Goal: Task Accomplishment & Management: Use online tool/utility

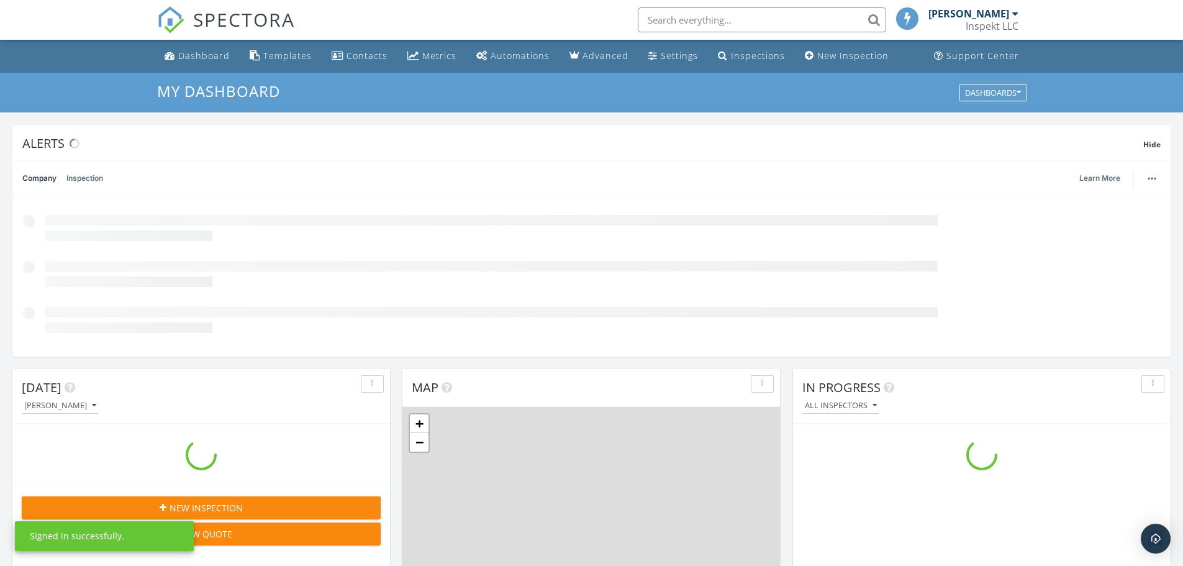
scroll to position [1150, 1202]
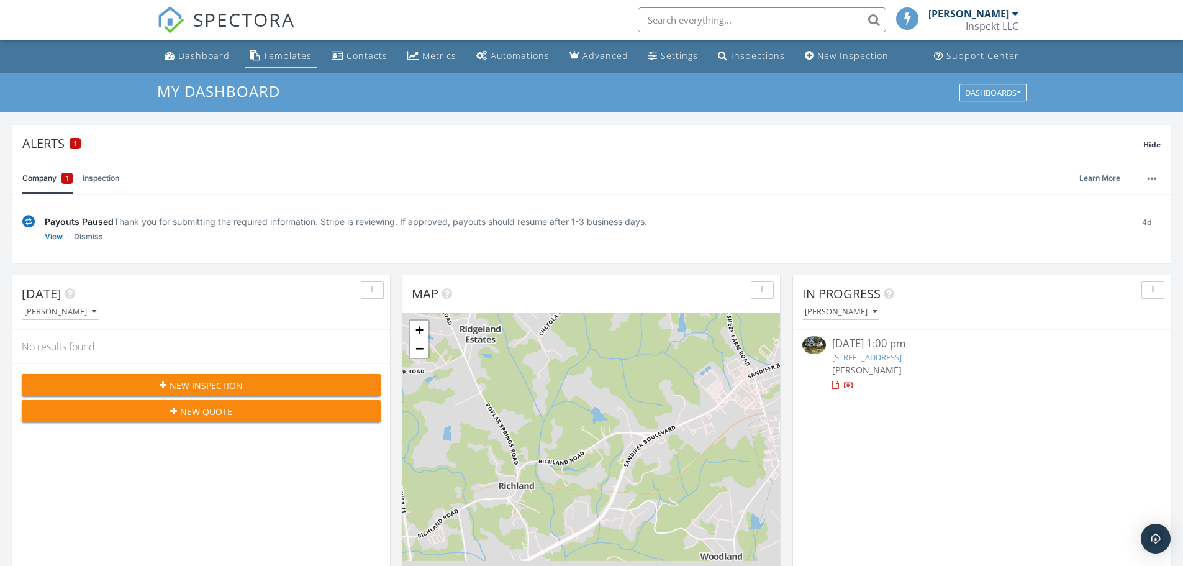
click at [257, 55] on div "Templates" at bounding box center [255, 55] width 11 height 10
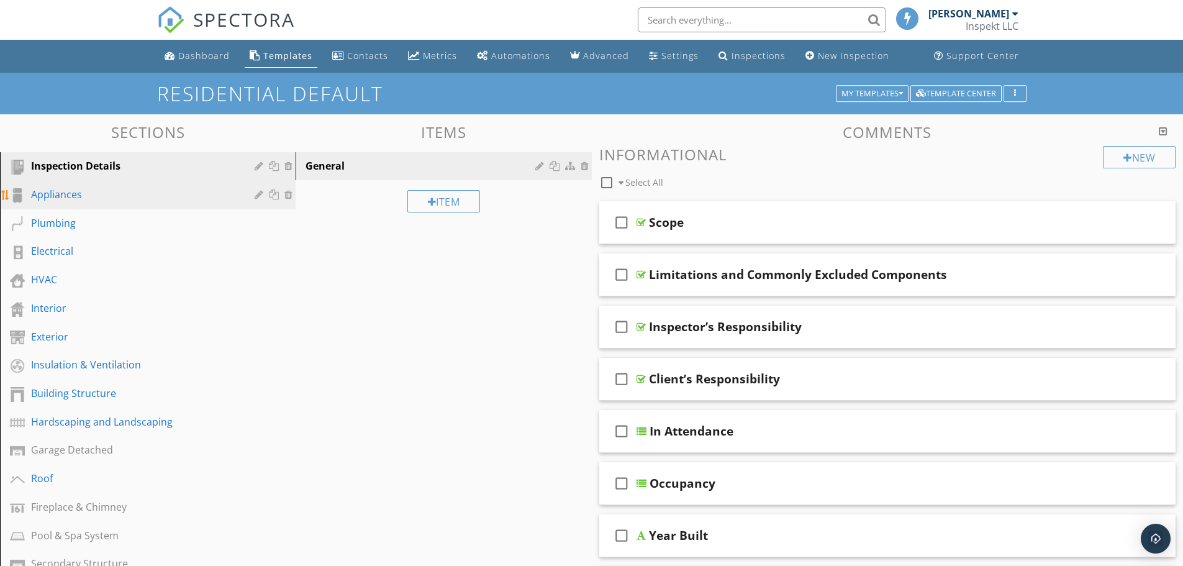
click at [95, 198] on div "Appliances" at bounding box center [134, 194] width 206 height 15
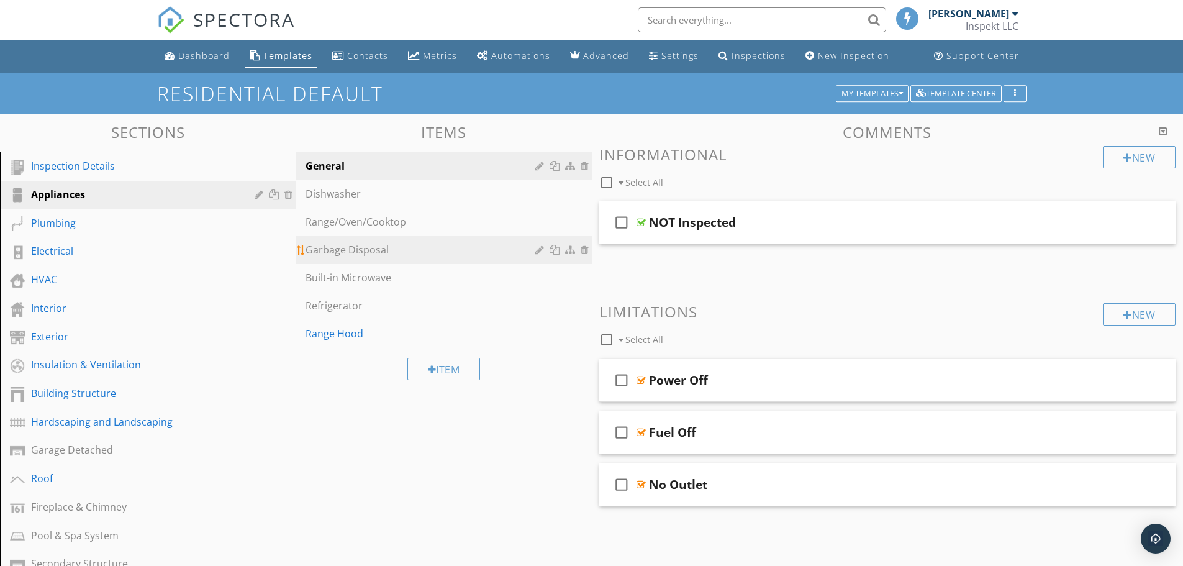
click at [348, 248] on div "Garbage Disposal" at bounding box center [422, 249] width 233 height 15
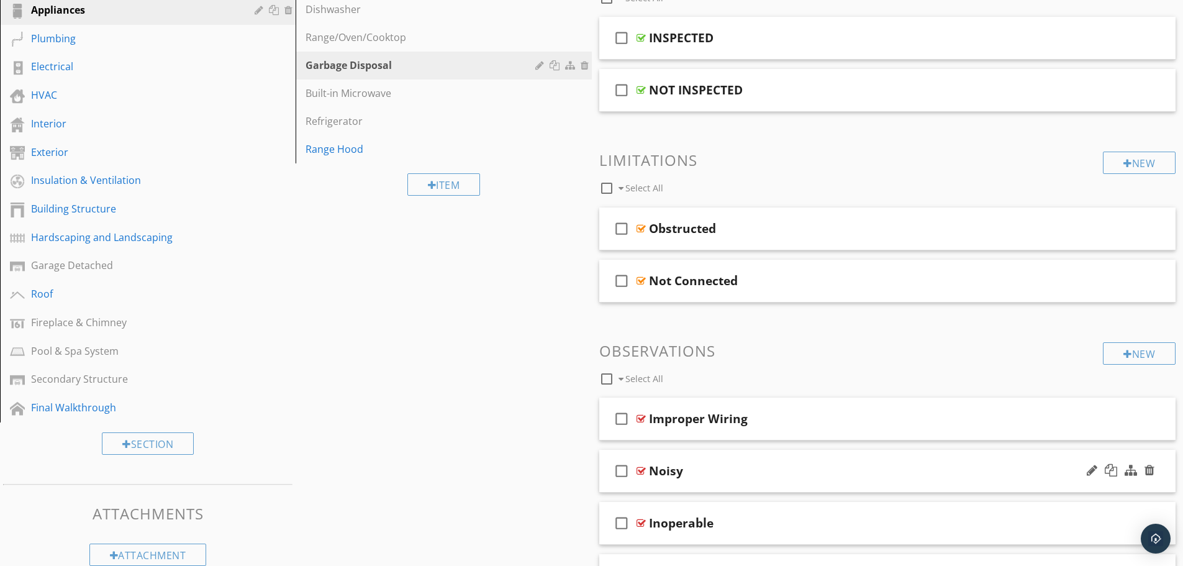
scroll to position [134, 0]
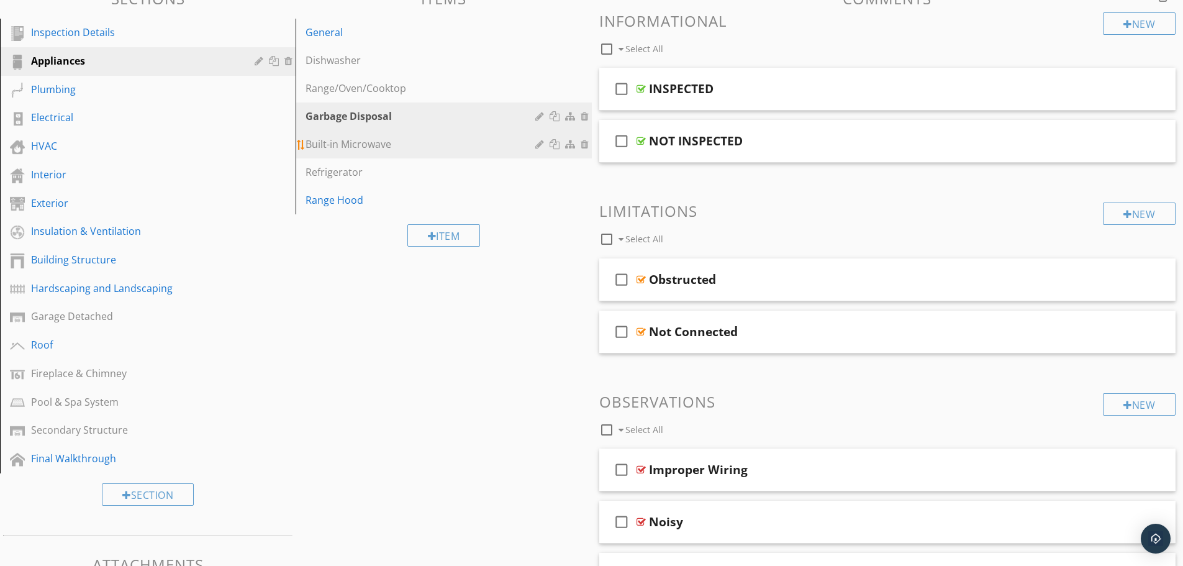
click at [330, 141] on div "Built-in Microwave" at bounding box center [422, 144] width 233 height 15
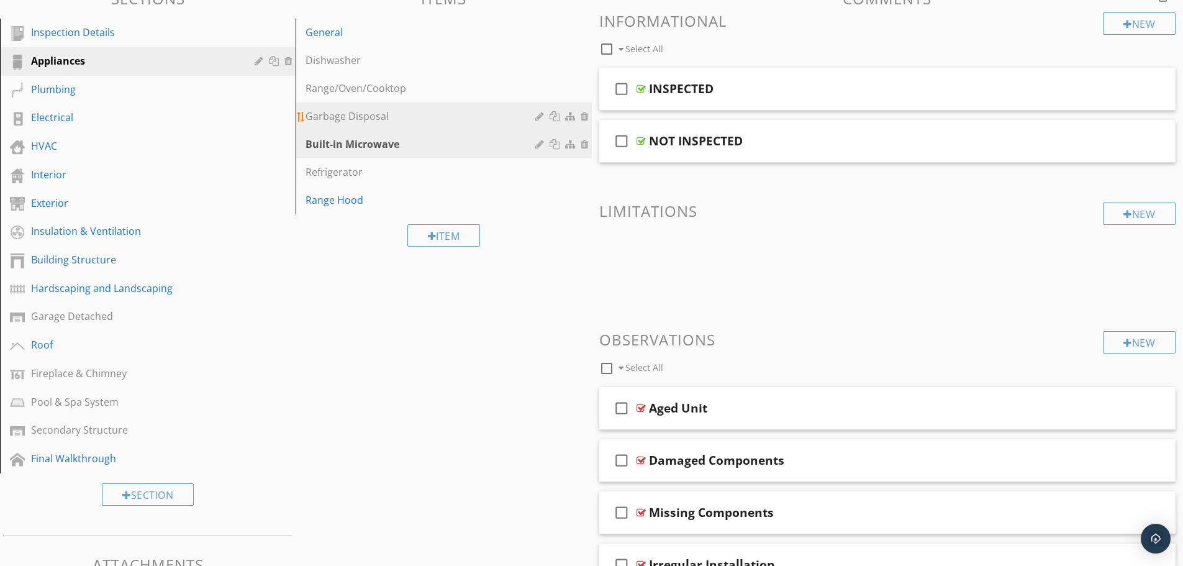
click at [324, 114] on div "Garbage Disposal" at bounding box center [422, 116] width 233 height 15
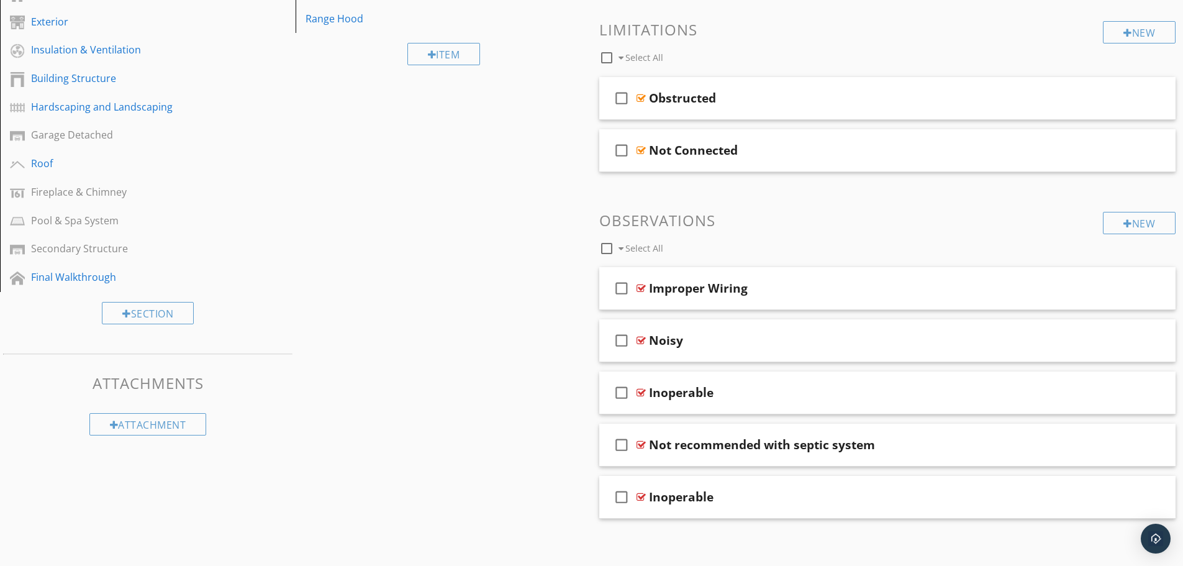
scroll to position [320, 0]
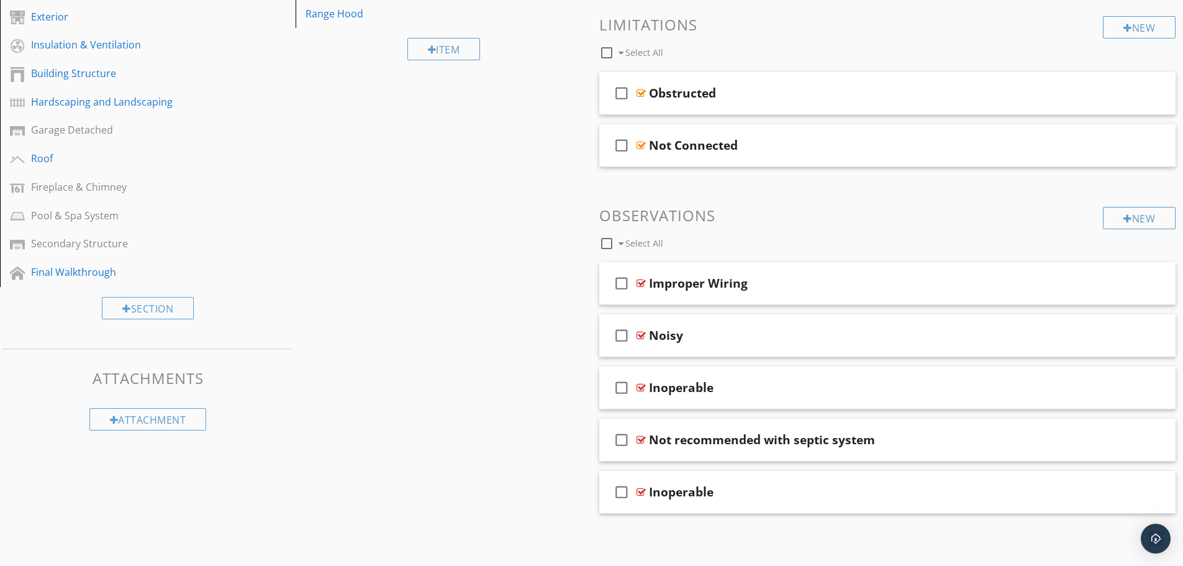
click at [756, 417] on span "check_box_outline_blank Improper Wiring check_box_outline_blank Noisy check_box…" at bounding box center [887, 388] width 577 height 252
click at [765, 429] on div "check_box_outline_blank Not recommended with septic system" at bounding box center [887, 440] width 577 height 43
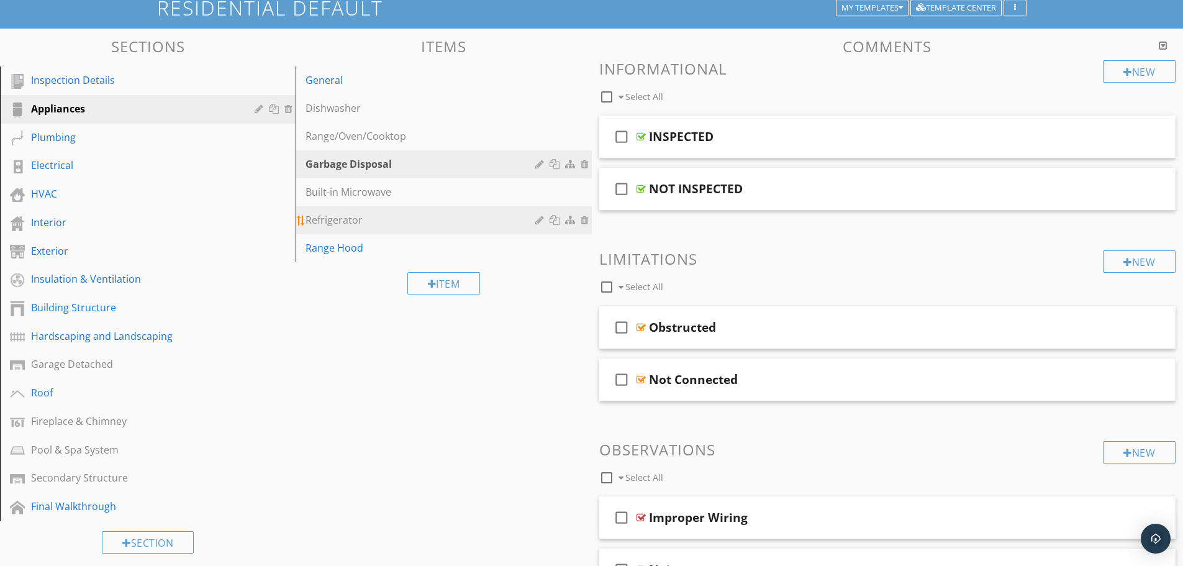
scroll to position [71, 0]
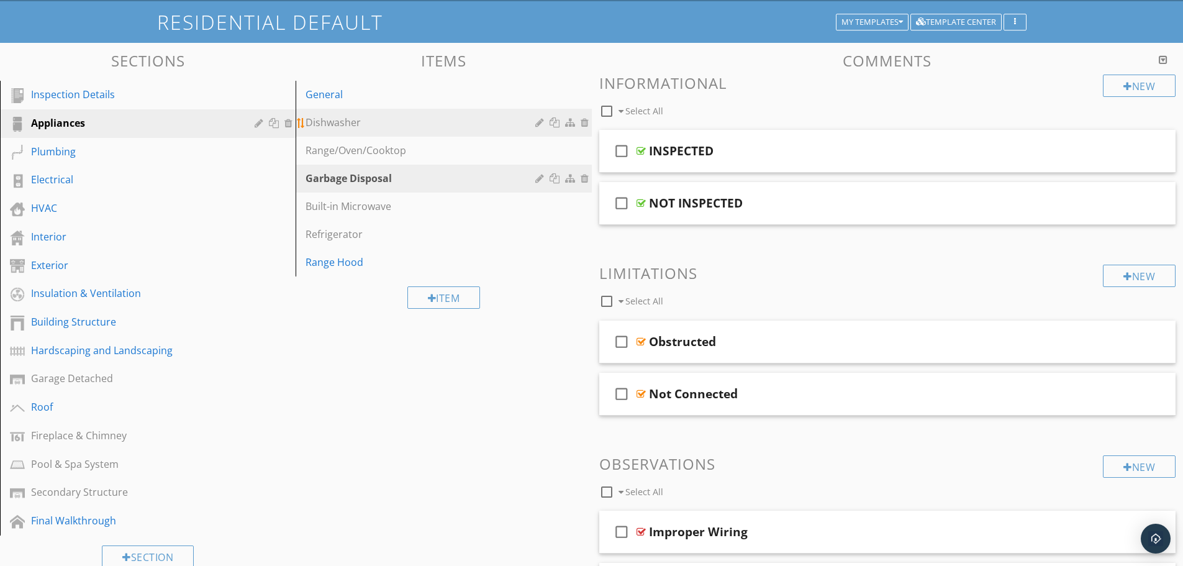
click at [346, 119] on div "Dishwasher" at bounding box center [422, 122] width 233 height 15
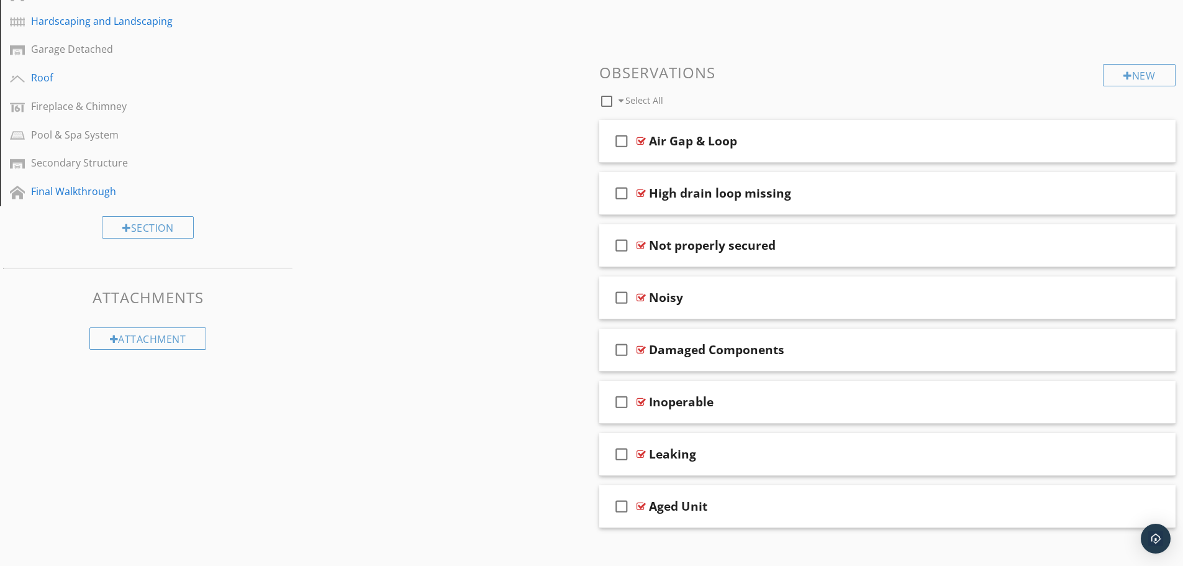
scroll to position [415, 0]
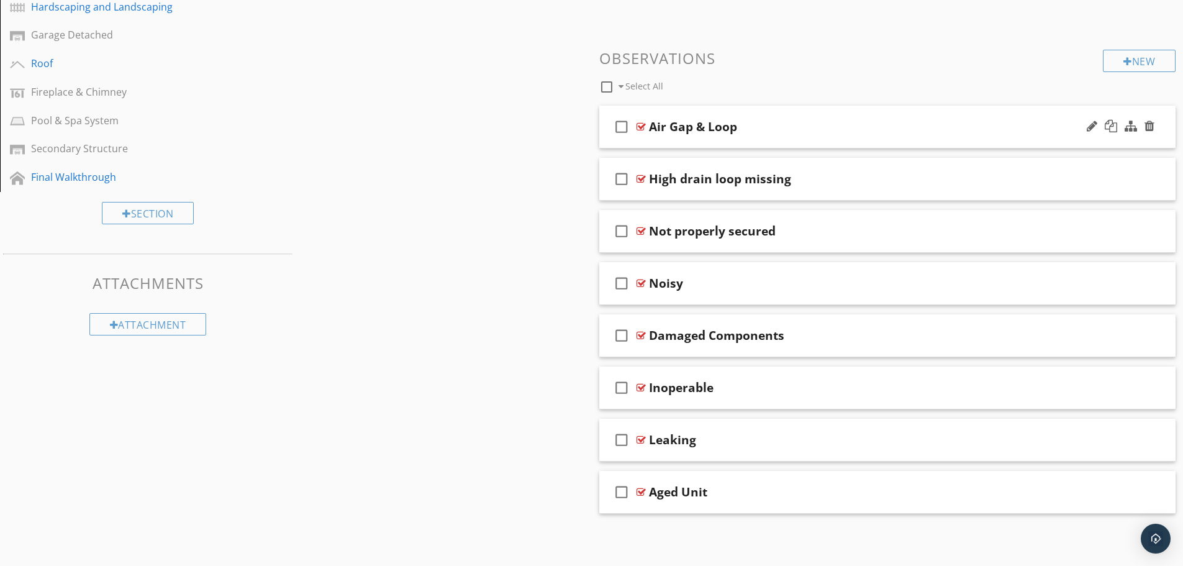
click at [786, 109] on div "check_box_outline_blank Air Gap & Loop" at bounding box center [887, 127] width 577 height 43
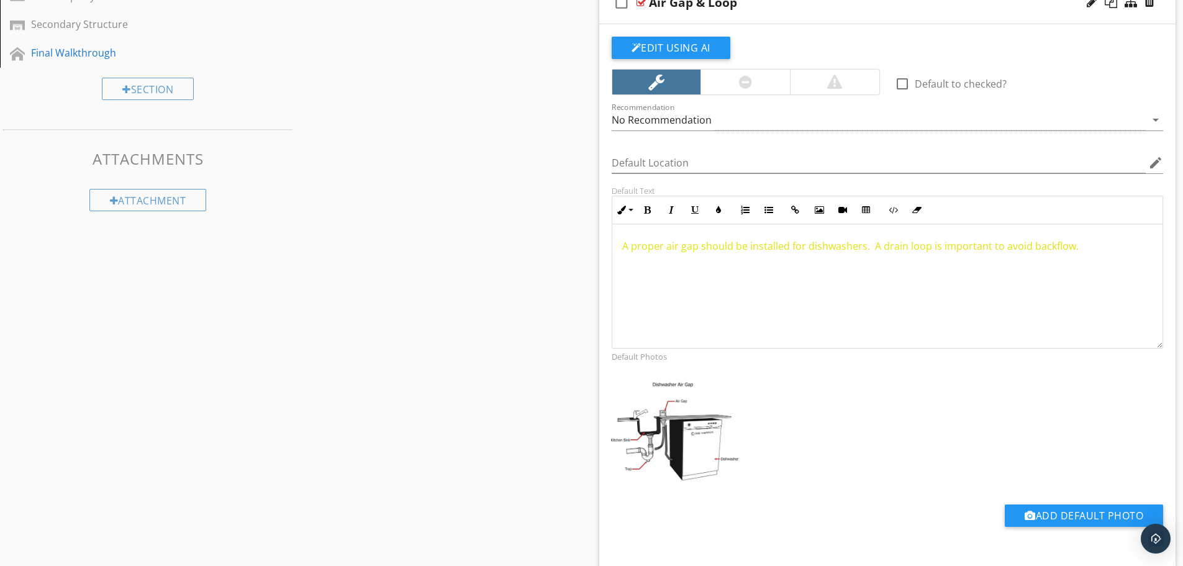
scroll to position [663, 0]
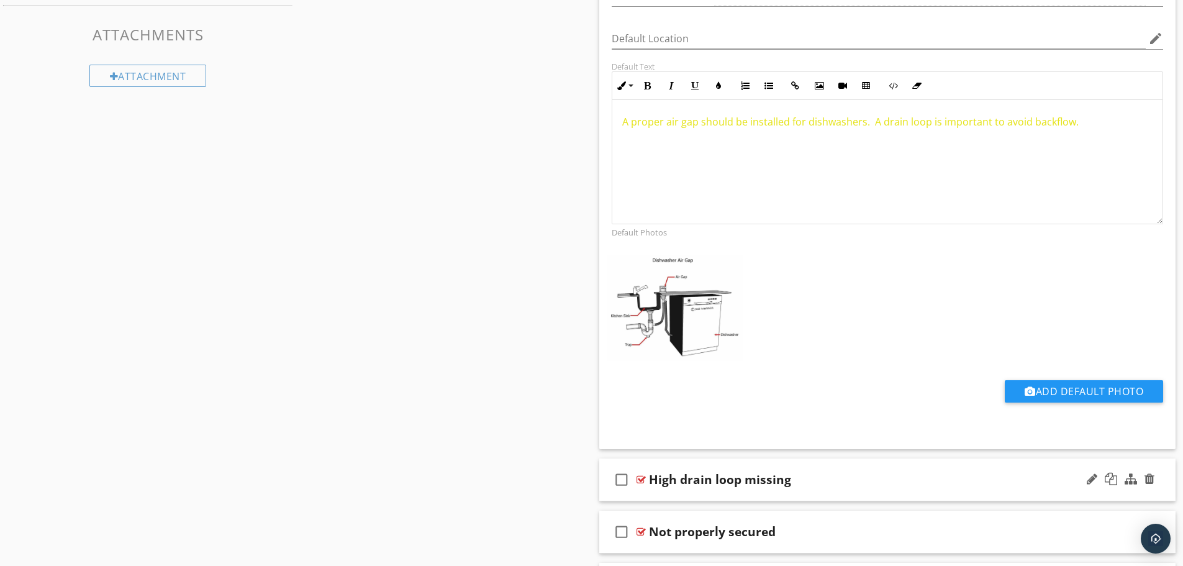
click at [851, 463] on div "check_box_outline_blank High drain loop missing" at bounding box center [887, 479] width 577 height 43
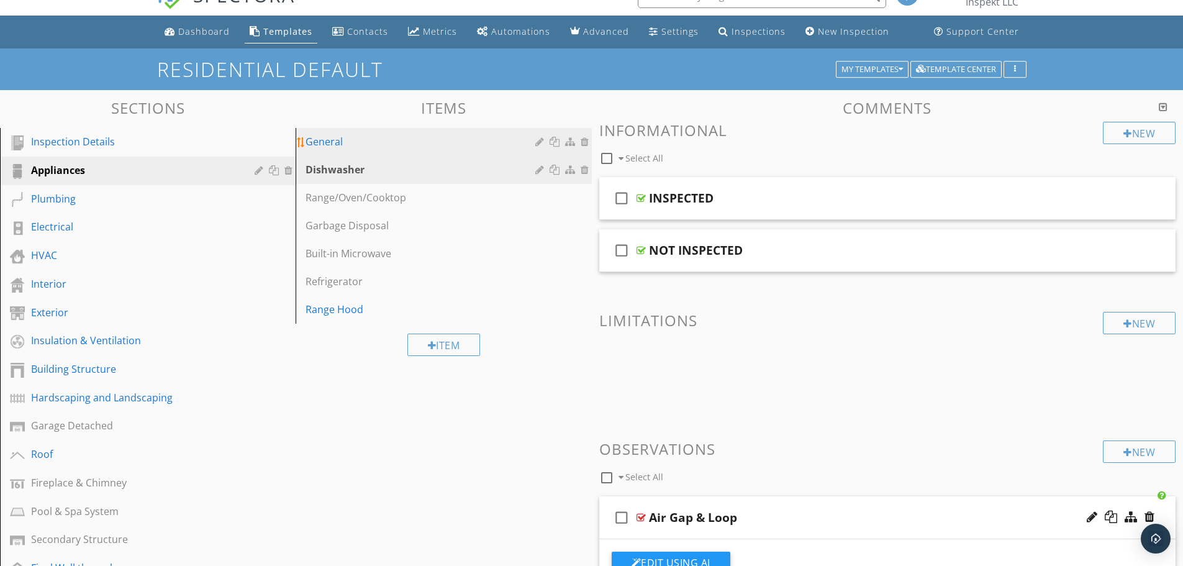
scroll to position [0, 0]
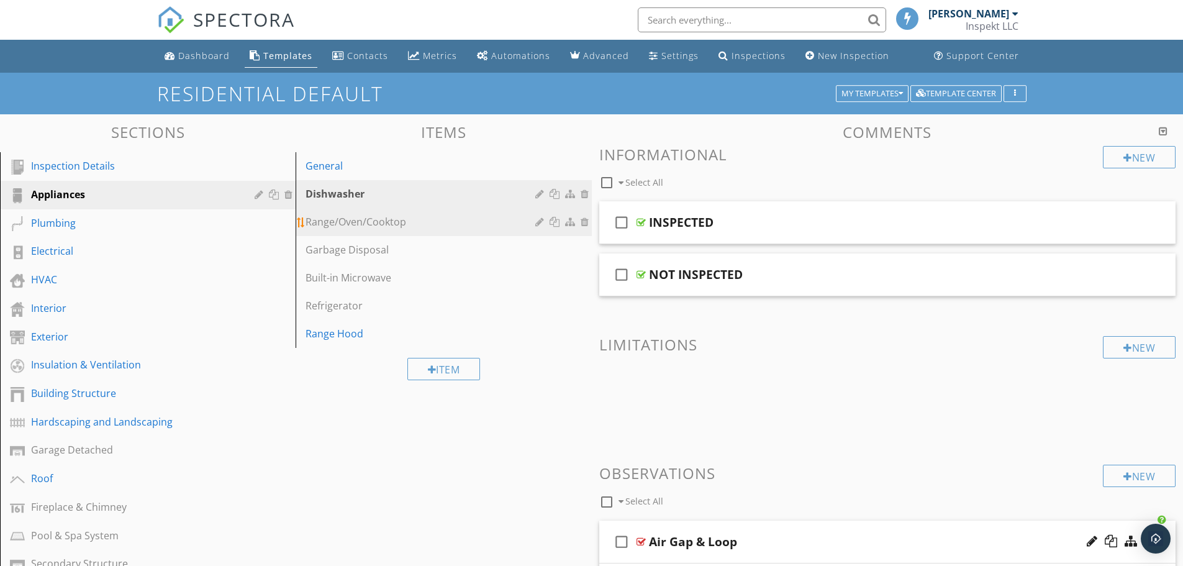
click at [361, 220] on div "Range/Oven/Cooktop" at bounding box center [422, 221] width 233 height 15
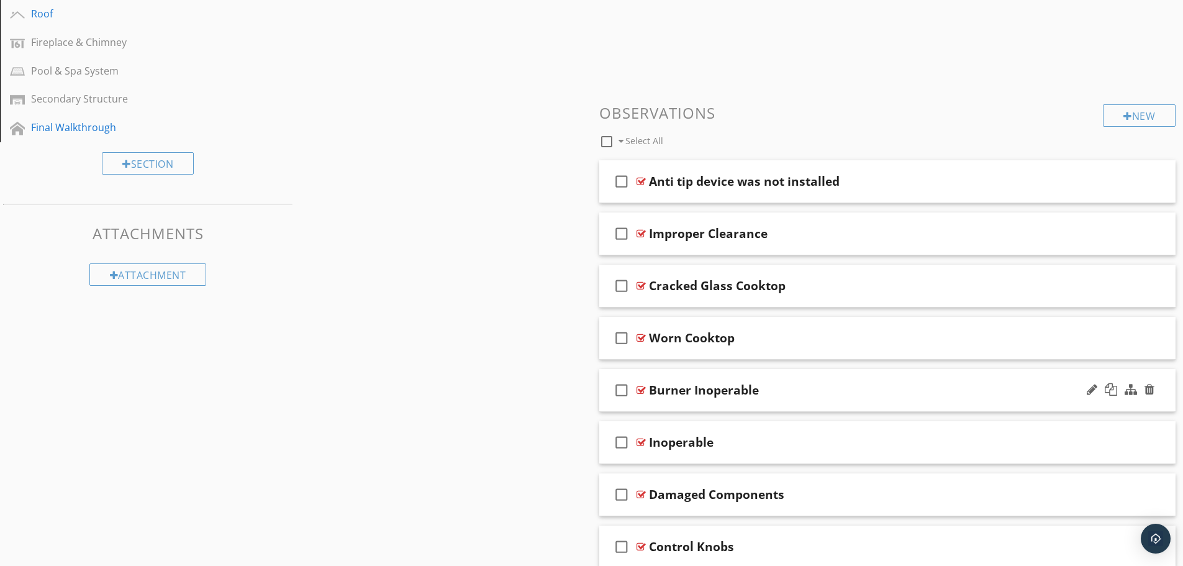
scroll to position [497, 0]
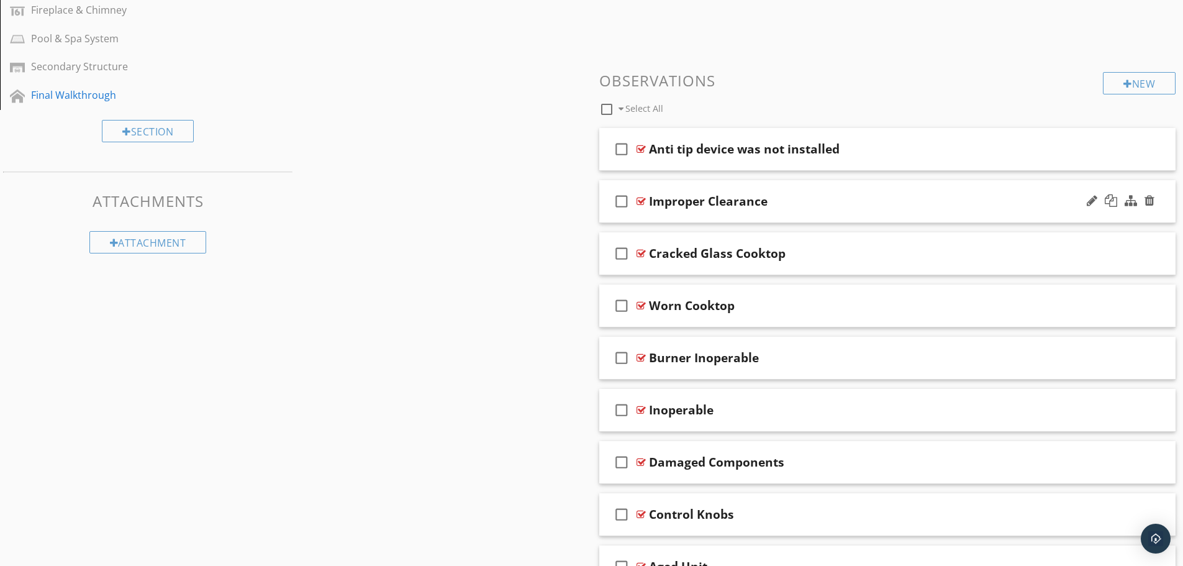
click at [826, 189] on div "check_box_outline_blank Improper Clearance" at bounding box center [887, 201] width 577 height 43
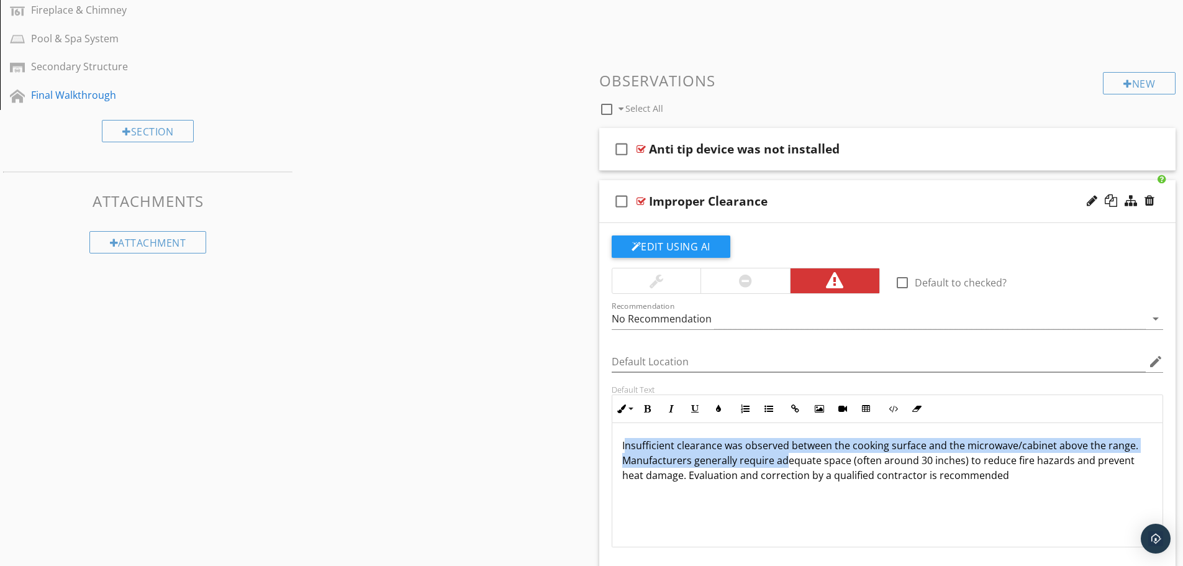
drag, startPoint x: 624, startPoint y: 441, endPoint x: 776, endPoint y: 459, distance: 153.2
click at [786, 461] on p "Insufficient clearance was observed between the cooking surface and the microwa…" at bounding box center [887, 460] width 531 height 45
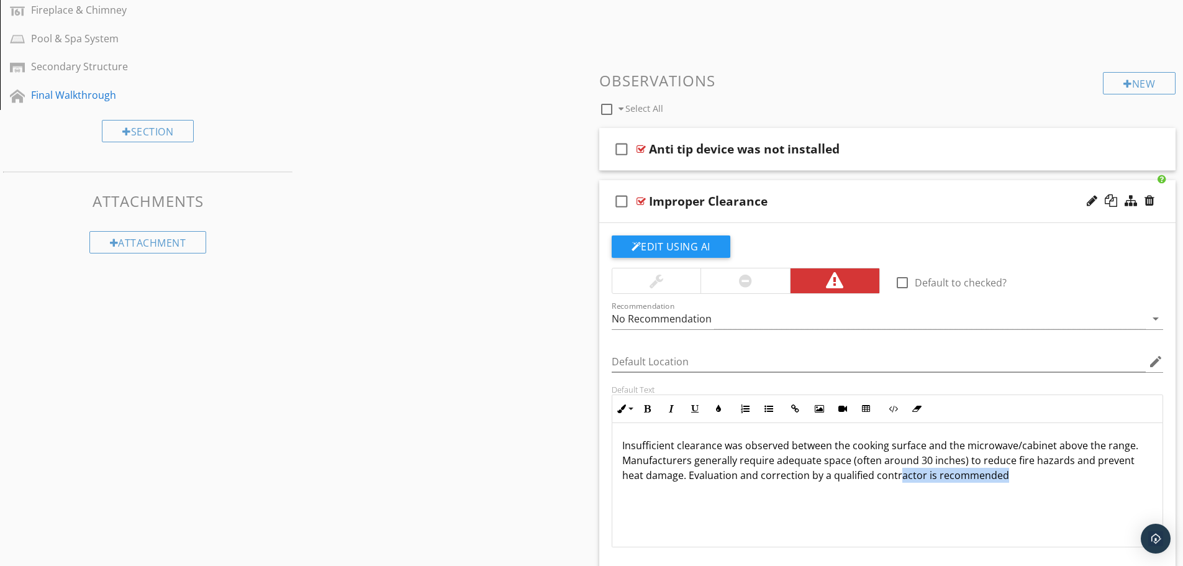
drag, startPoint x: 976, startPoint y: 472, endPoint x: 896, endPoint y: 471, distance: 79.5
click at [896, 471] on p "Insufficient clearance was observed between the cooking surface and the microwa…" at bounding box center [887, 460] width 531 height 45
click at [1029, 480] on p "Insufficient clearance was observed between the cooking surface and the microwa…" at bounding box center [887, 460] width 531 height 45
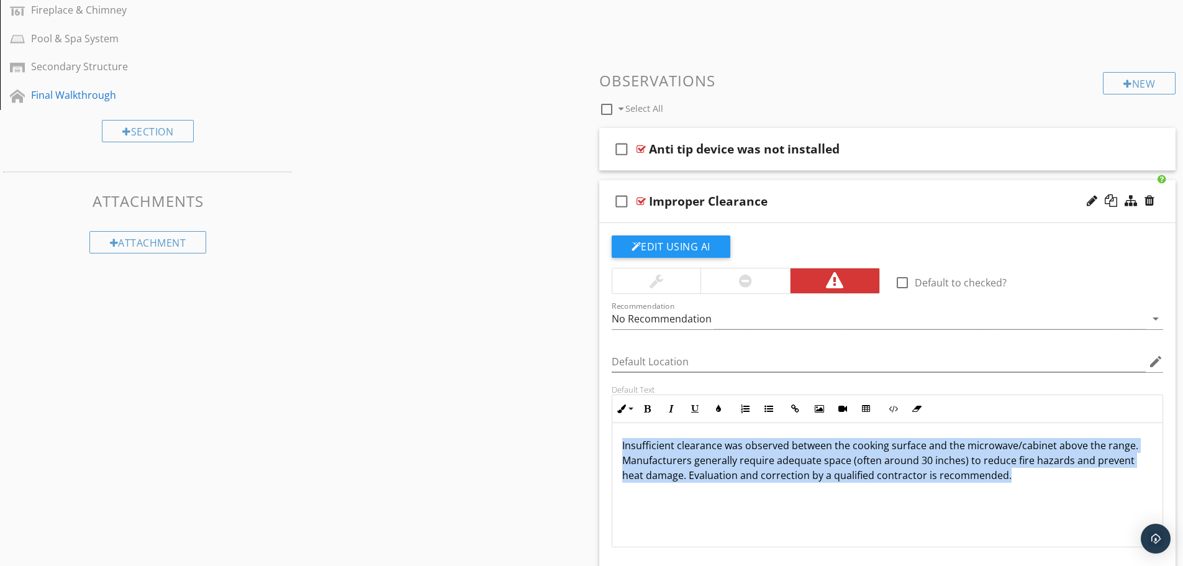
drag, startPoint x: 1008, startPoint y: 474, endPoint x: 622, endPoint y: 443, distance: 387.6
click at [622, 443] on p "Insufficient clearance was observed between the cooking surface and the microwa…" at bounding box center [887, 460] width 531 height 45
copy p "Insufficient clearance was observed between the cooking surface and the microwa…"
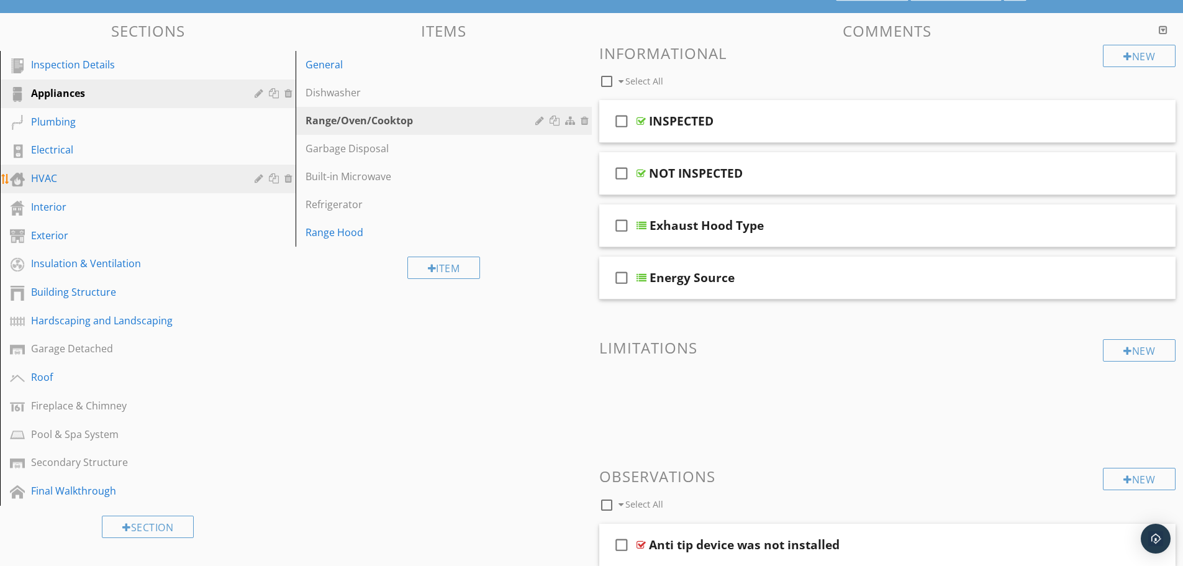
scroll to position [0, 0]
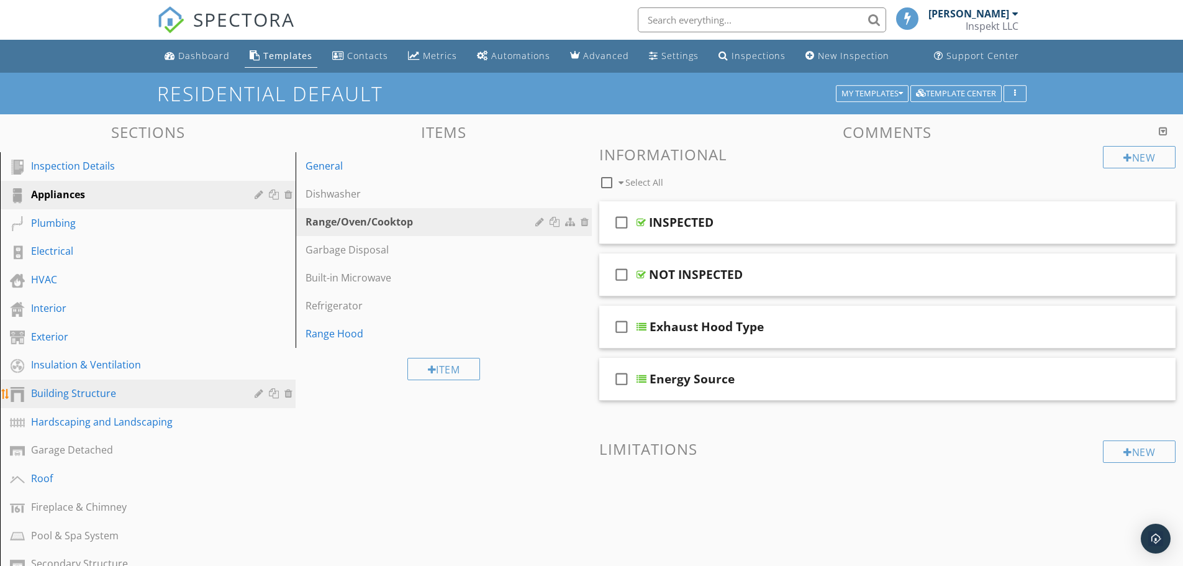
click at [75, 384] on link "Building Structure" at bounding box center [150, 393] width 292 height 29
